Goal: Task Accomplishment & Management: Manage account settings

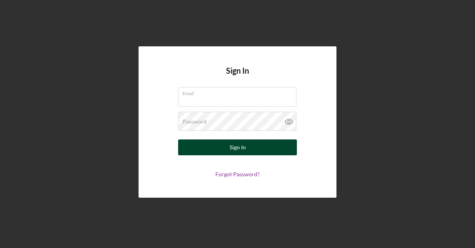
type input "flyingfoxcoffeeco@gmail.com"
click at [245, 151] on div "Sign In" at bounding box center [238, 147] width 16 height 16
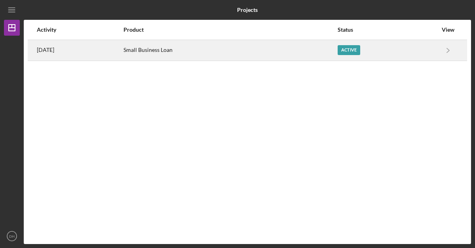
click at [352, 55] on div "Active" at bounding box center [388, 50] width 100 height 20
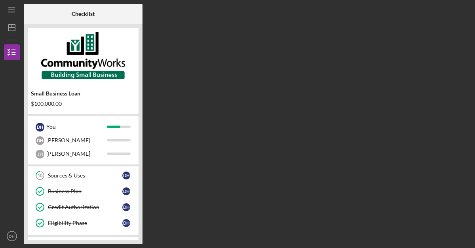
scroll to position [158, 0]
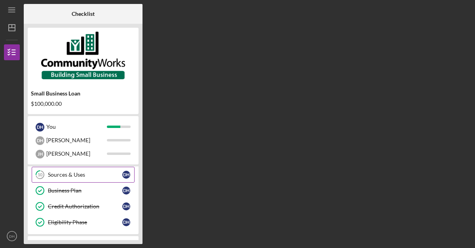
click at [84, 173] on div "Sources & Uses" at bounding box center [85, 174] width 74 height 6
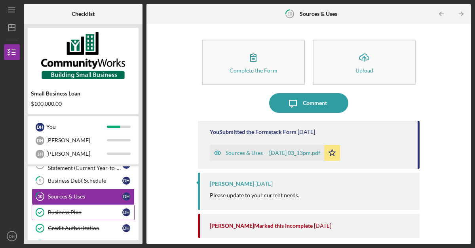
scroll to position [135, 0]
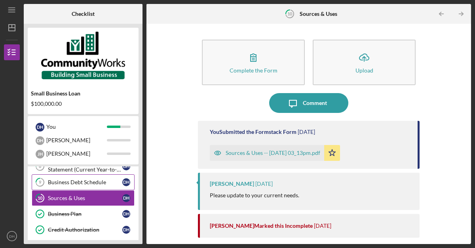
click at [96, 183] on div "Business Debt Schedule" at bounding box center [85, 182] width 74 height 6
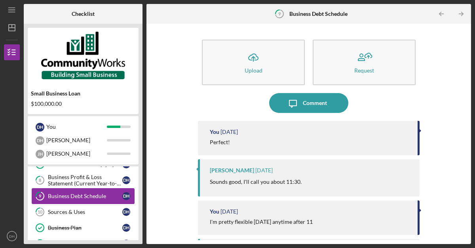
scroll to position [118, 0]
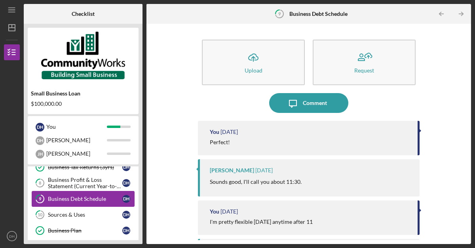
click at [96, 183] on div "Business Profit & Loss Statement (Current Year-to-Date)" at bounding box center [85, 183] width 74 height 13
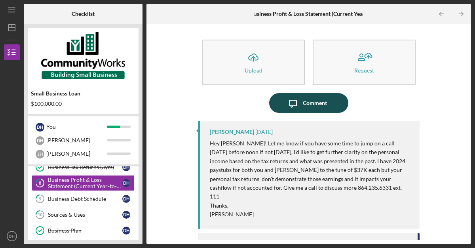
click at [315, 99] on div "Comment" at bounding box center [315, 103] width 24 height 20
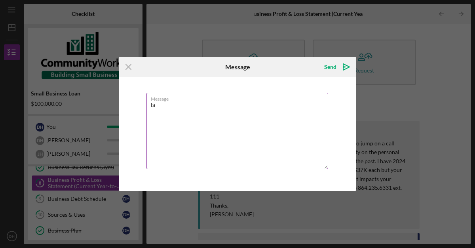
type textarea "I"
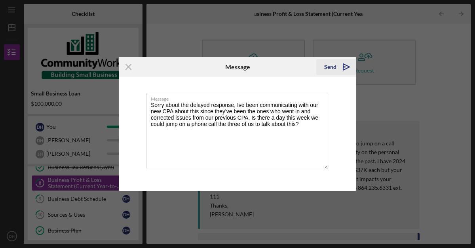
type textarea "Sorry about the delayed response, Ive been communicating with our new CPA about…"
click at [341, 66] on icon "Icon/icon-invite-send" at bounding box center [347, 67] width 20 height 20
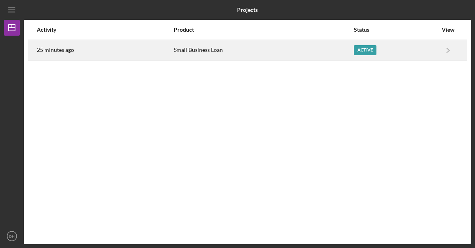
click at [284, 43] on div "Small Business Loan" at bounding box center [263, 50] width 179 height 20
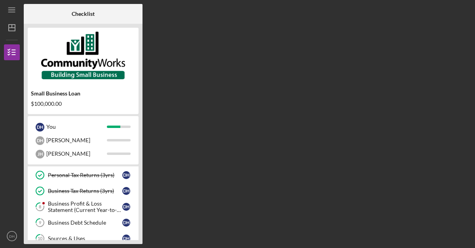
scroll to position [98, 0]
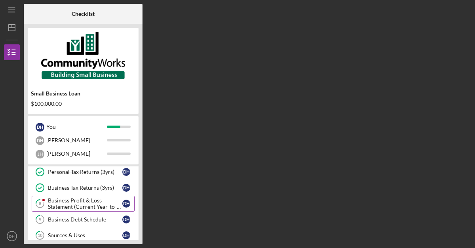
click at [82, 205] on div "Business Profit & Loss Statement (Current Year-to-Date)" at bounding box center [85, 203] width 74 height 13
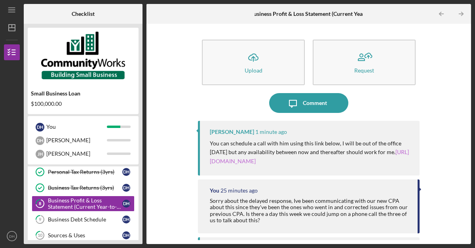
click at [282, 162] on link "[URL][DOMAIN_NAME]" at bounding box center [309, 155] width 199 height 15
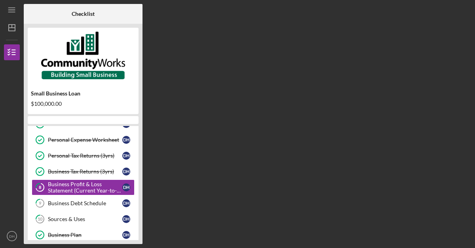
scroll to position [78, 0]
